Goal: Find specific page/section: Find specific page/section

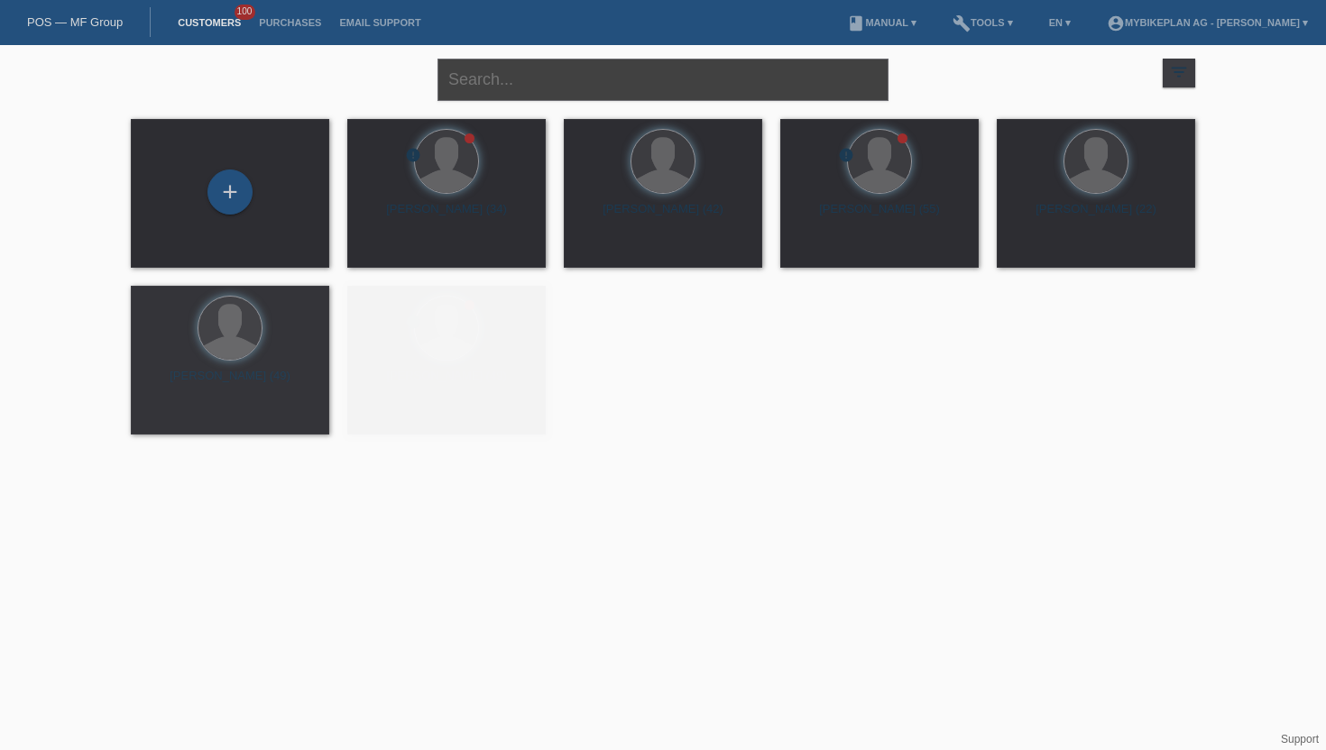
click at [510, 83] on input "text" at bounding box center [662, 80] width 451 height 42
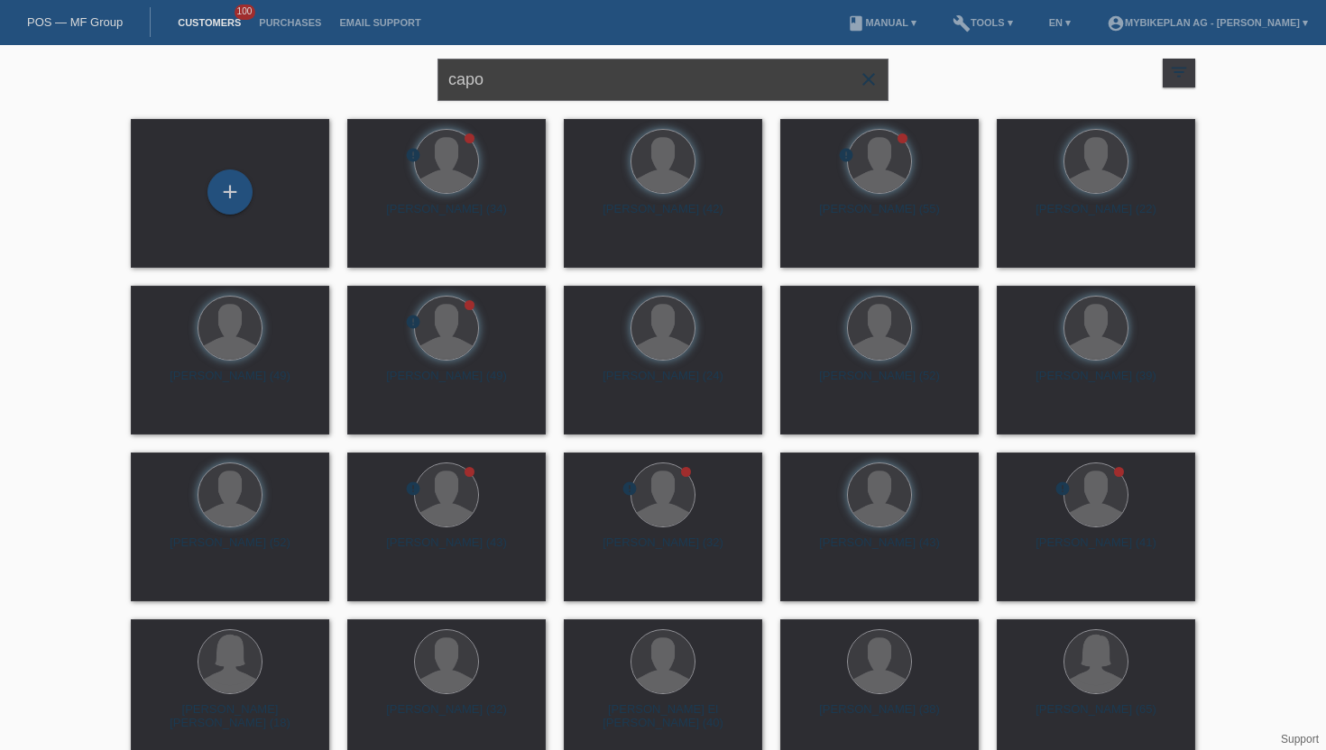
type input "capo"
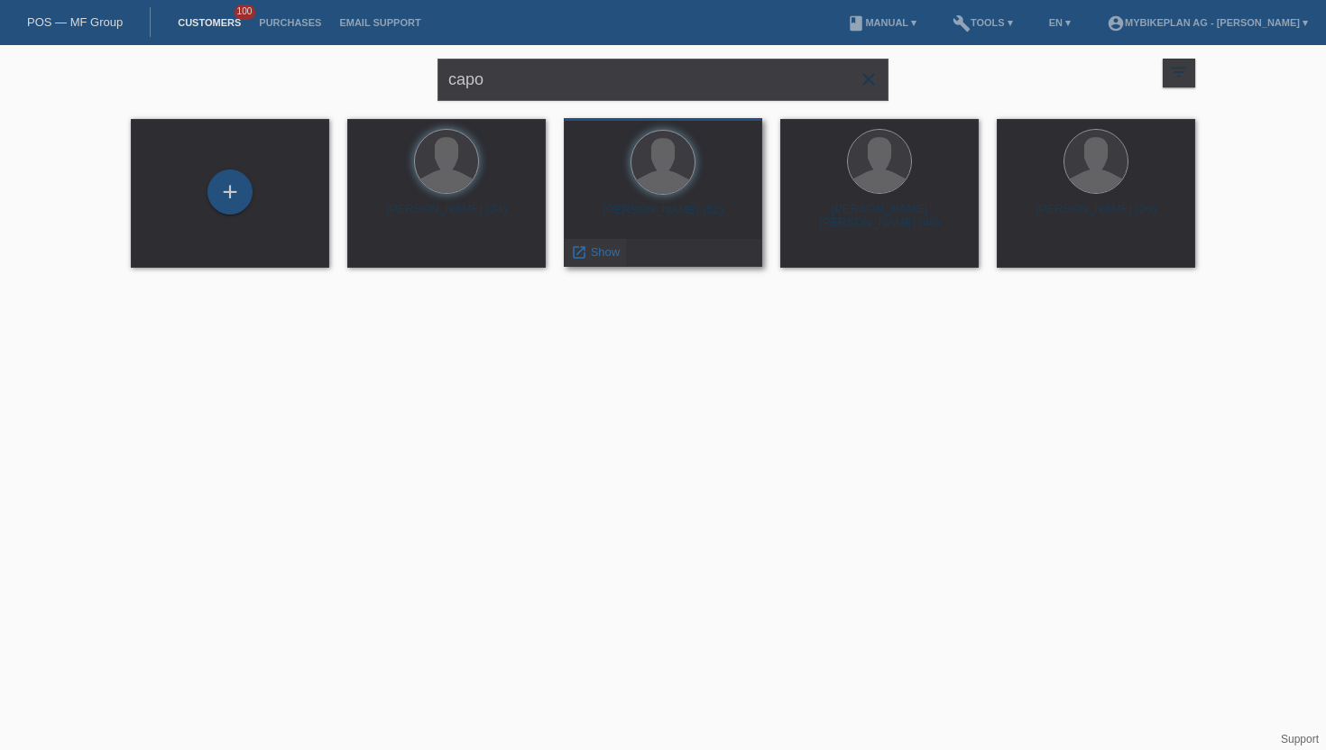
click at [586, 252] on link "launch Show" at bounding box center [595, 252] width 49 height 14
